Goal: Task Accomplishment & Management: Use online tool/utility

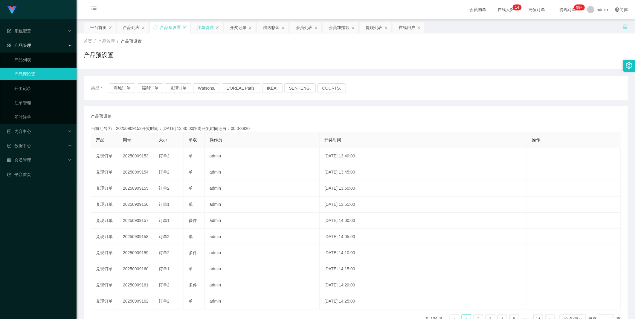
click at [163, 29] on div "注单管理" at bounding box center [205, 27] width 17 height 11
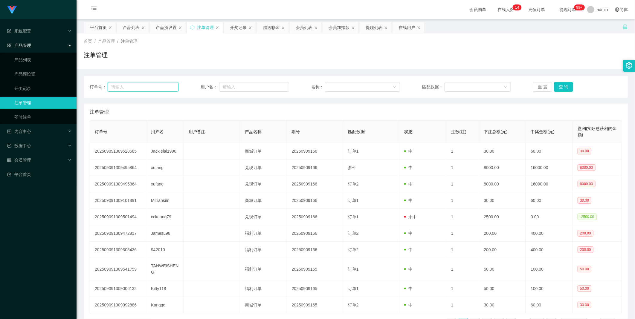
click at [154, 88] on input "text" at bounding box center [143, 87] width 71 height 10
type input "tgt0702"
click at [163, 91] on button "查 询" at bounding box center [563, 87] width 19 height 10
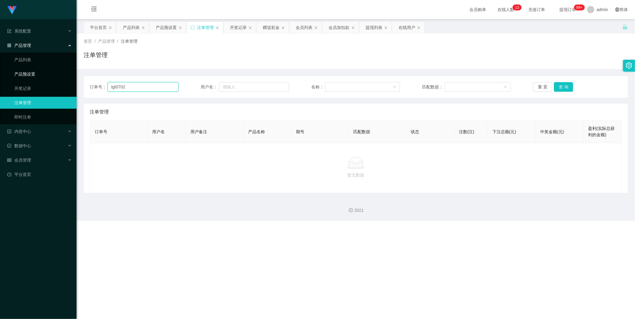
drag, startPoint x: 130, startPoint y: 85, endPoint x: 1, endPoint y: 74, distance: 129.7
click at [72, 84] on section "Jingdong工作台代理端 系统配置 产品管理 产品列表 产品预设置 开奖记录 注单管理 即时注单 内容中心 数据中心 会员管理 平台首页 保存配置 重置配…" at bounding box center [317, 110] width 635 height 221
click at [163, 28] on div "赠送彩金" at bounding box center [271, 27] width 17 height 11
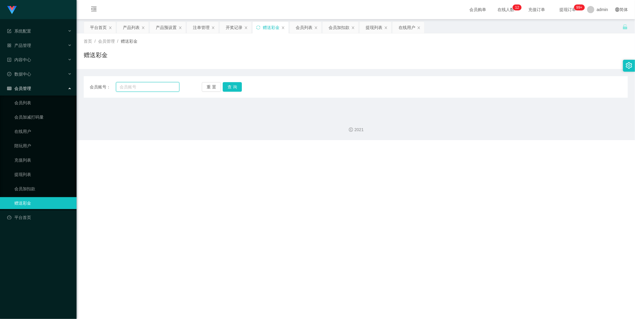
click at [157, 85] on input "text" at bounding box center [147, 87] width 63 height 10
paste input "tgt0702"
type input "tgt0702"
click at [163, 89] on button "查 询" at bounding box center [232, 87] width 19 height 10
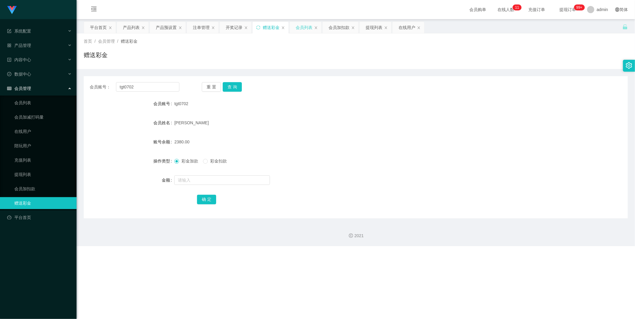
click at [163, 29] on div "会员列表" at bounding box center [304, 27] width 17 height 11
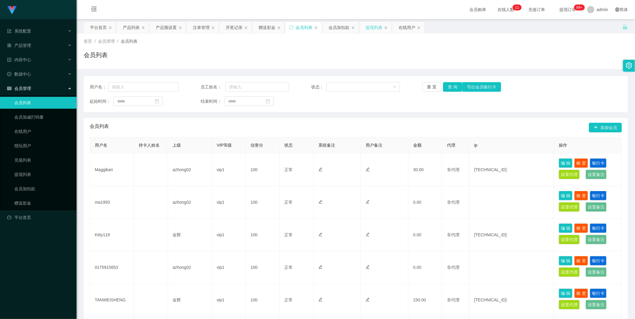
click at [163, 28] on div "提现列表" at bounding box center [373, 27] width 17 height 11
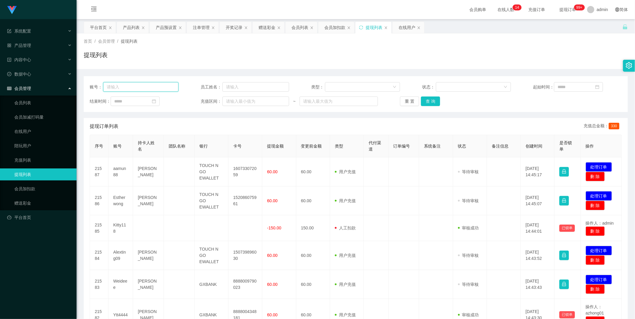
click at [116, 82] on input "text" at bounding box center [140, 87] width 75 height 10
paste input "tgt0702"
type input "tgt0702"
click at [163, 100] on button "查 询" at bounding box center [430, 102] width 19 height 10
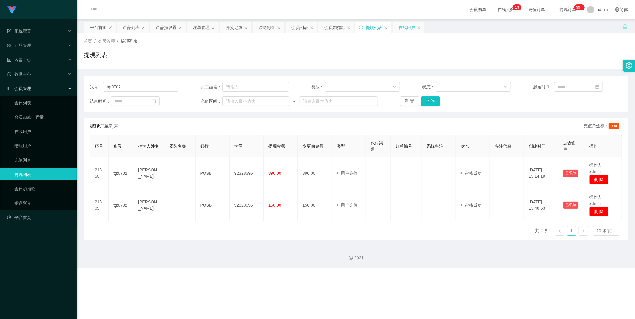
click at [163, 30] on div "在线用户" at bounding box center [406, 27] width 17 height 11
